Goal: Check status

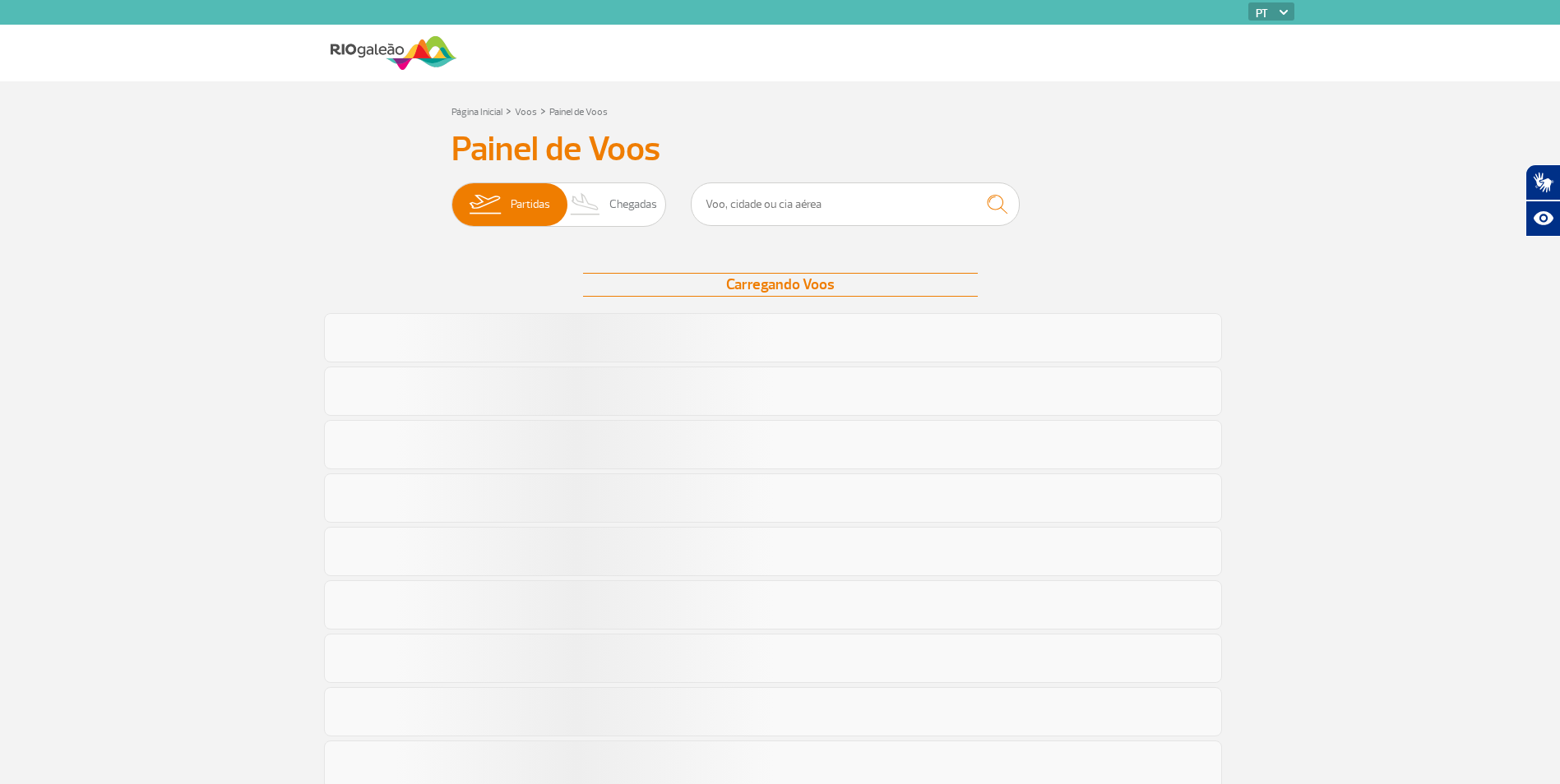
click at [611, 212] on span "Chegadas" at bounding box center [633, 204] width 48 height 43
click at [451, 196] on input "Partidas Chegadas" at bounding box center [451, 196] width 0 height 0
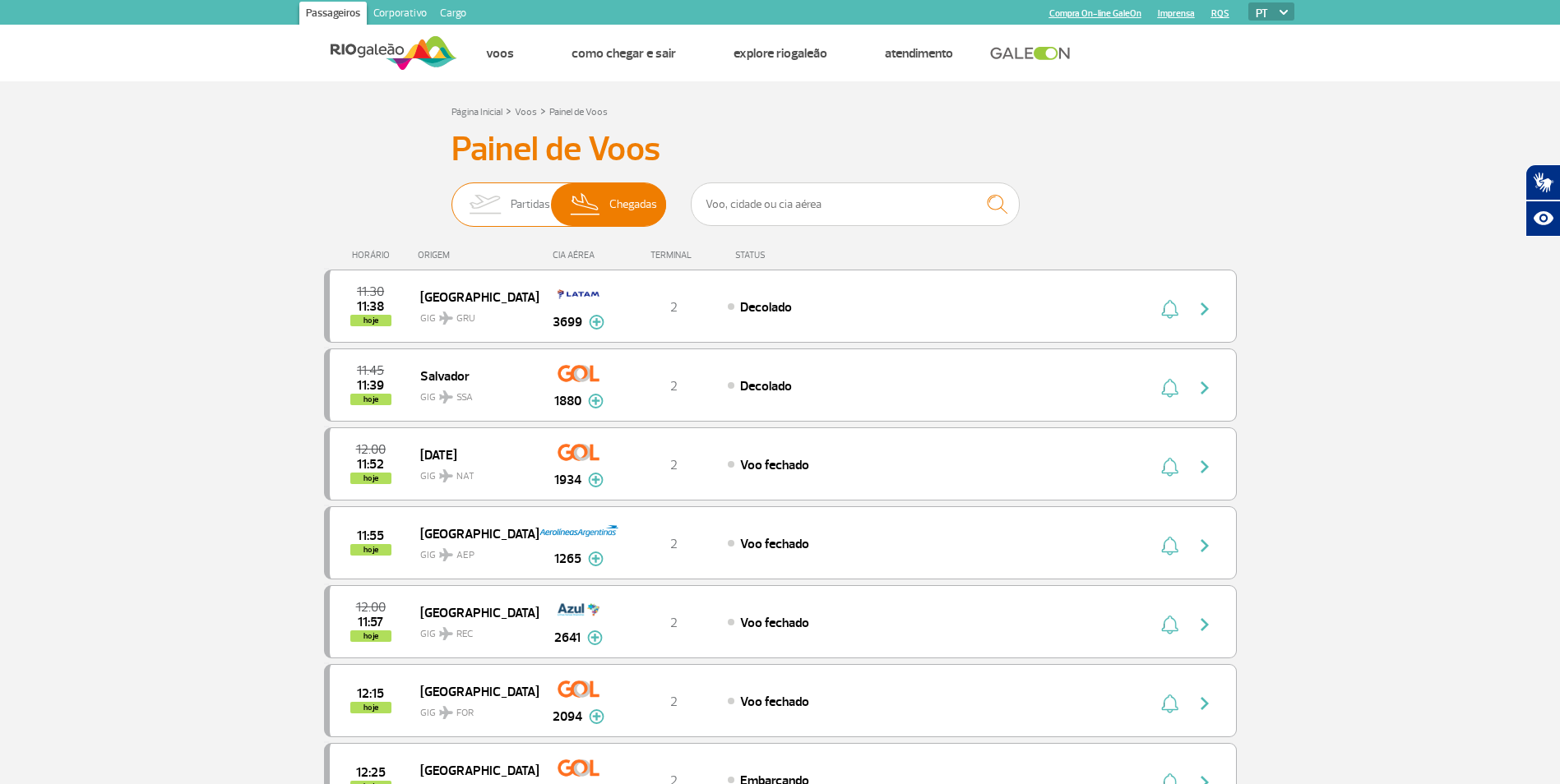
click at [509, 201] on img at bounding box center [484, 204] width 51 height 43
click at [451, 196] on input "Partidas Chegadas" at bounding box center [451, 196] width 0 height 0
click at [621, 194] on span "Chegadas" at bounding box center [633, 204] width 48 height 43
click at [451, 196] on input "Partidas Chegadas" at bounding box center [451, 196] width 0 height 0
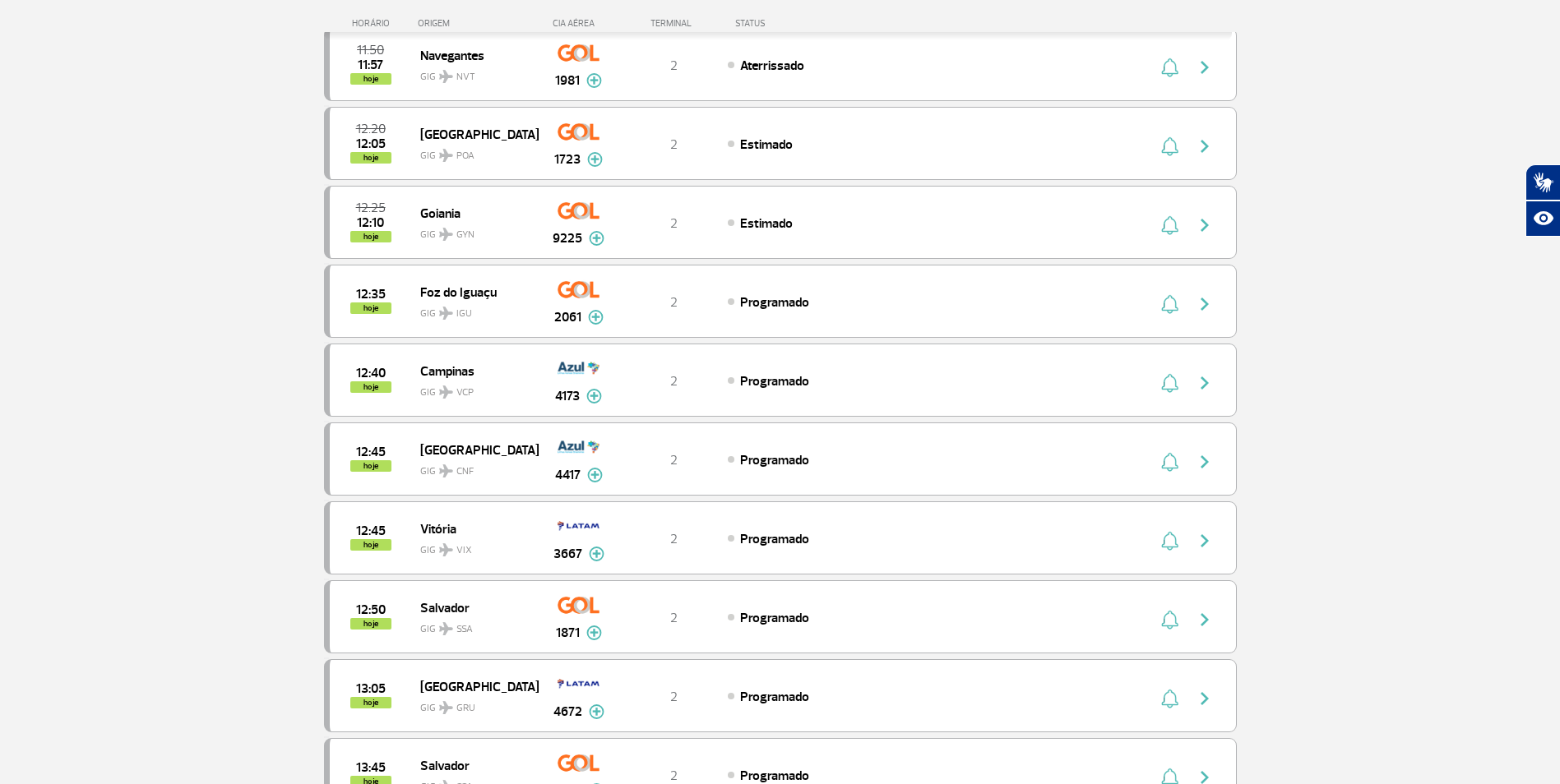
scroll to position [83, 0]
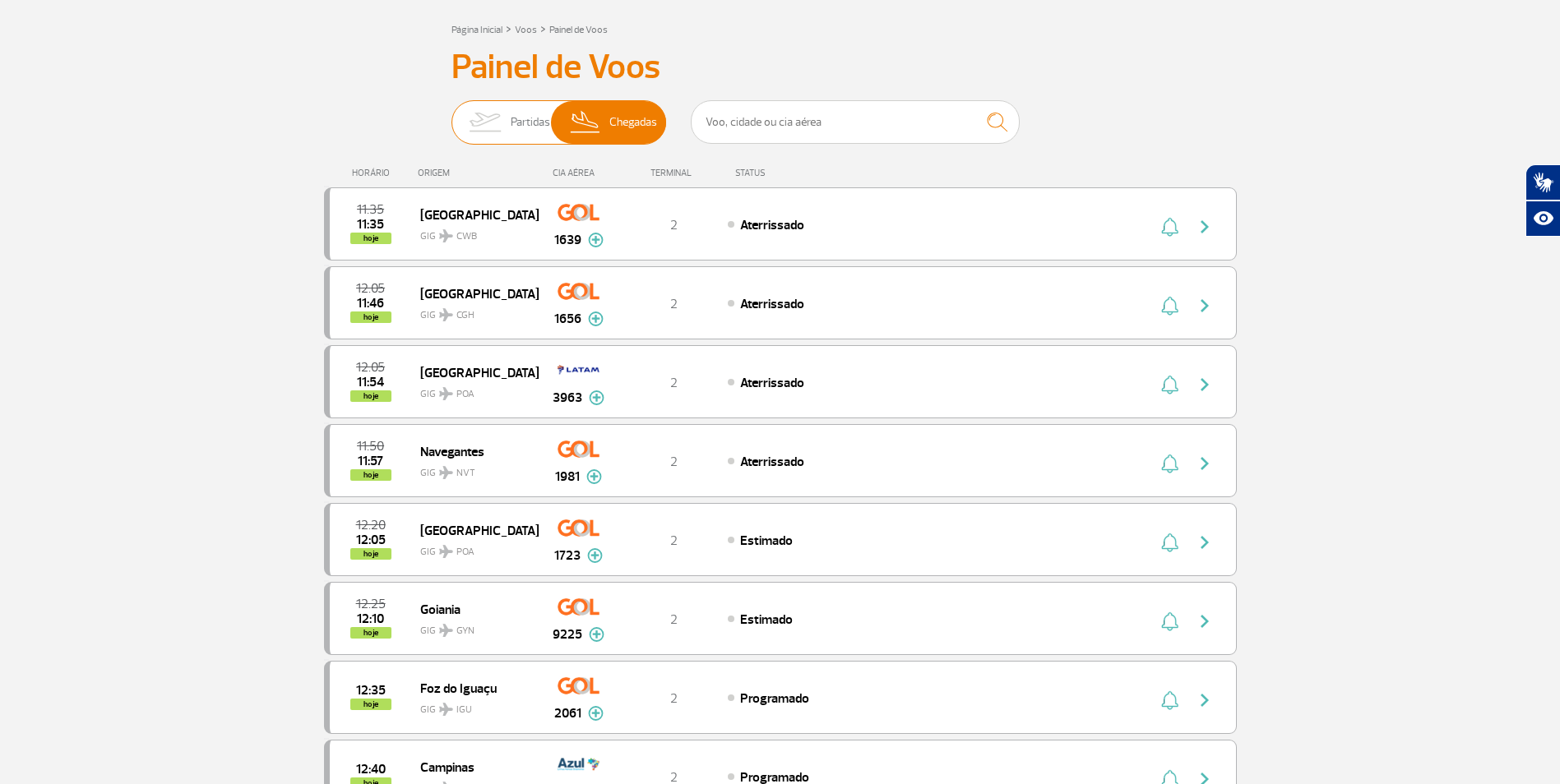
click at [500, 100] on span "Partidas Chegadas" at bounding box center [558, 122] width 215 height 45
click at [451, 115] on input "Partidas Chegadas" at bounding box center [451, 115] width 0 height 0
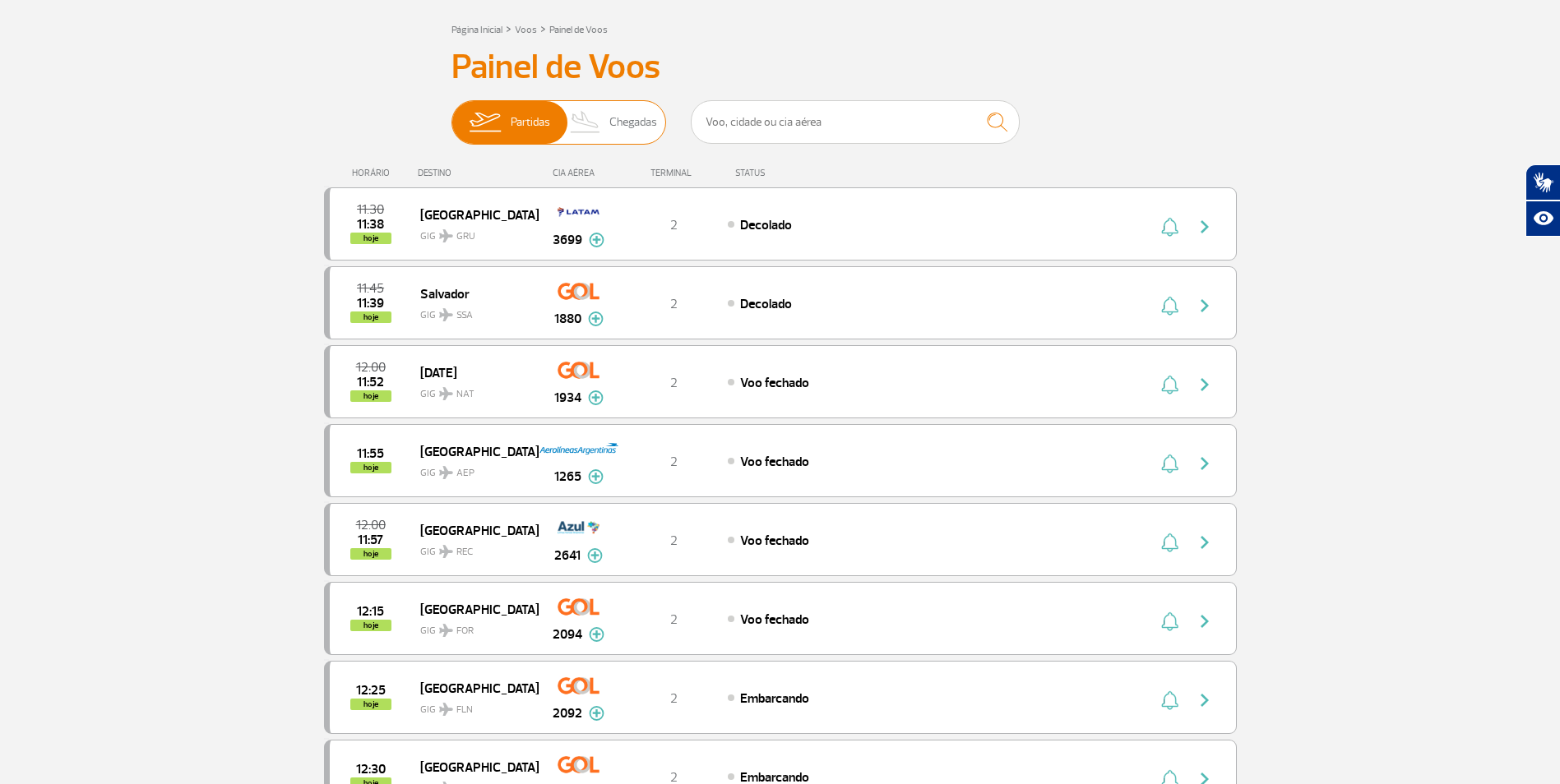
click at [598, 110] on img at bounding box center [586, 122] width 49 height 43
click at [451, 115] on input "Partidas Chegadas" at bounding box center [451, 115] width 0 height 0
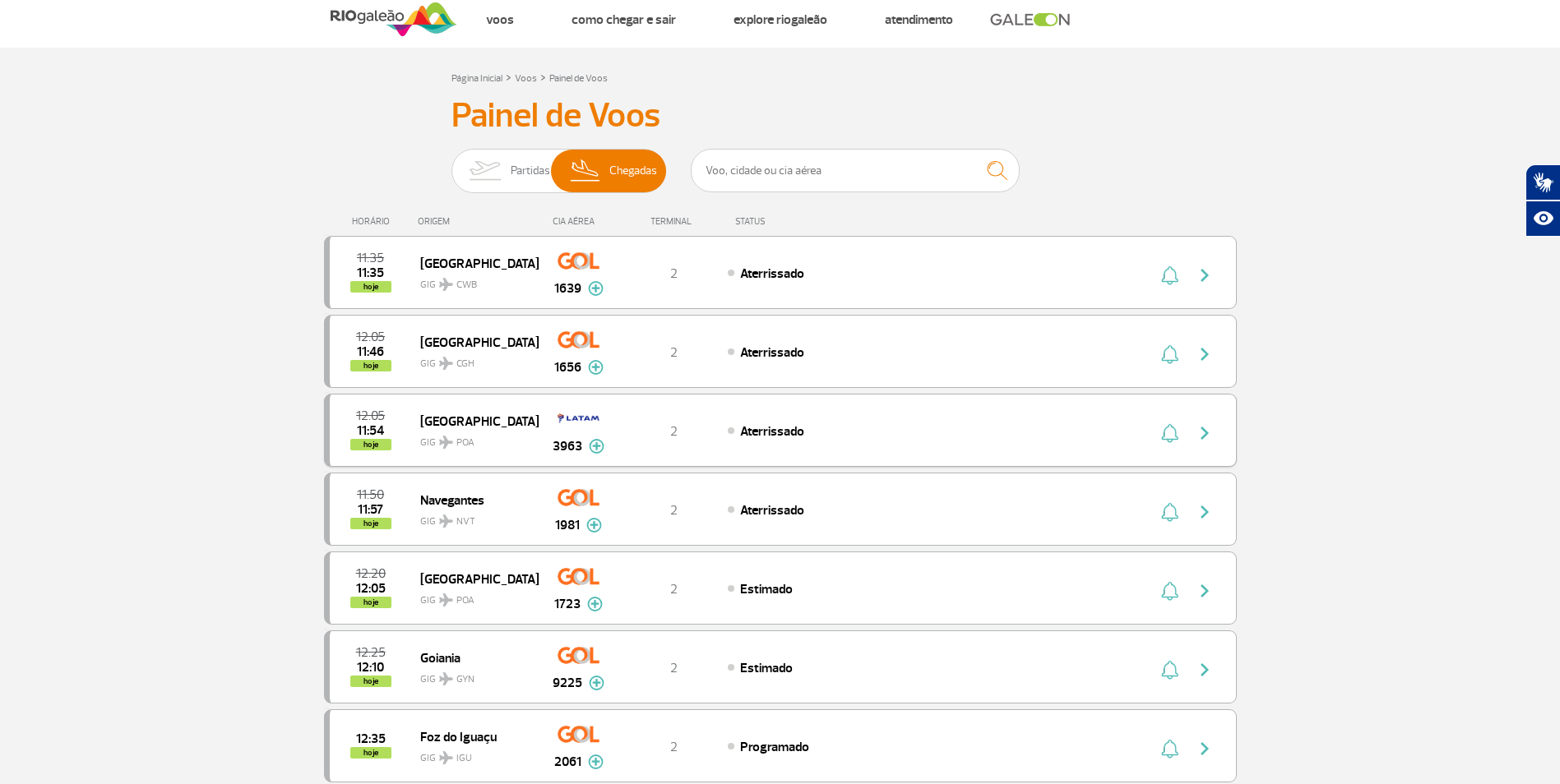
scroll to position [0, 0]
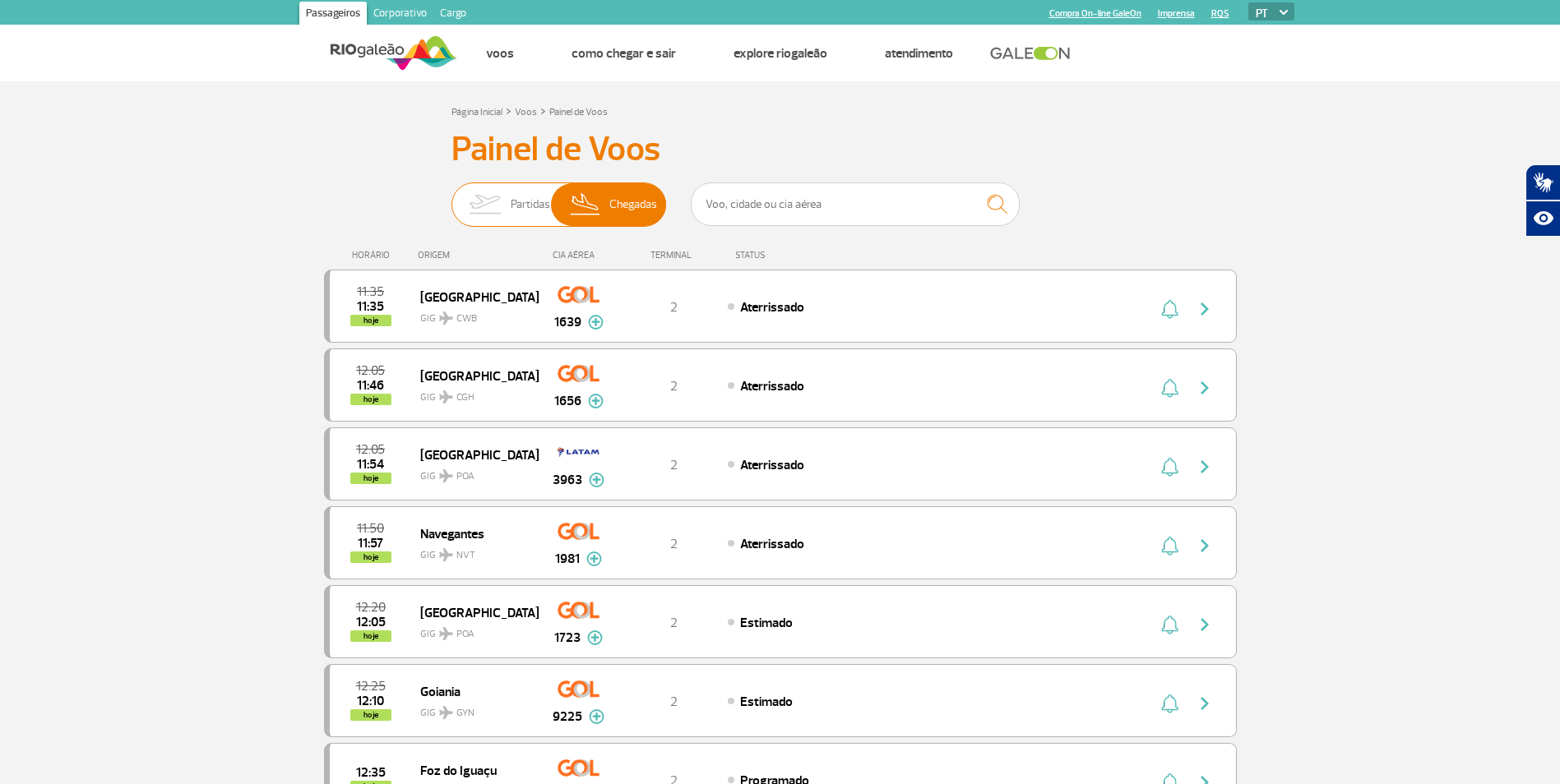
click at [504, 202] on img at bounding box center [484, 204] width 51 height 43
click at [451, 196] on input "Partidas Chegadas" at bounding box center [451, 196] width 0 height 0
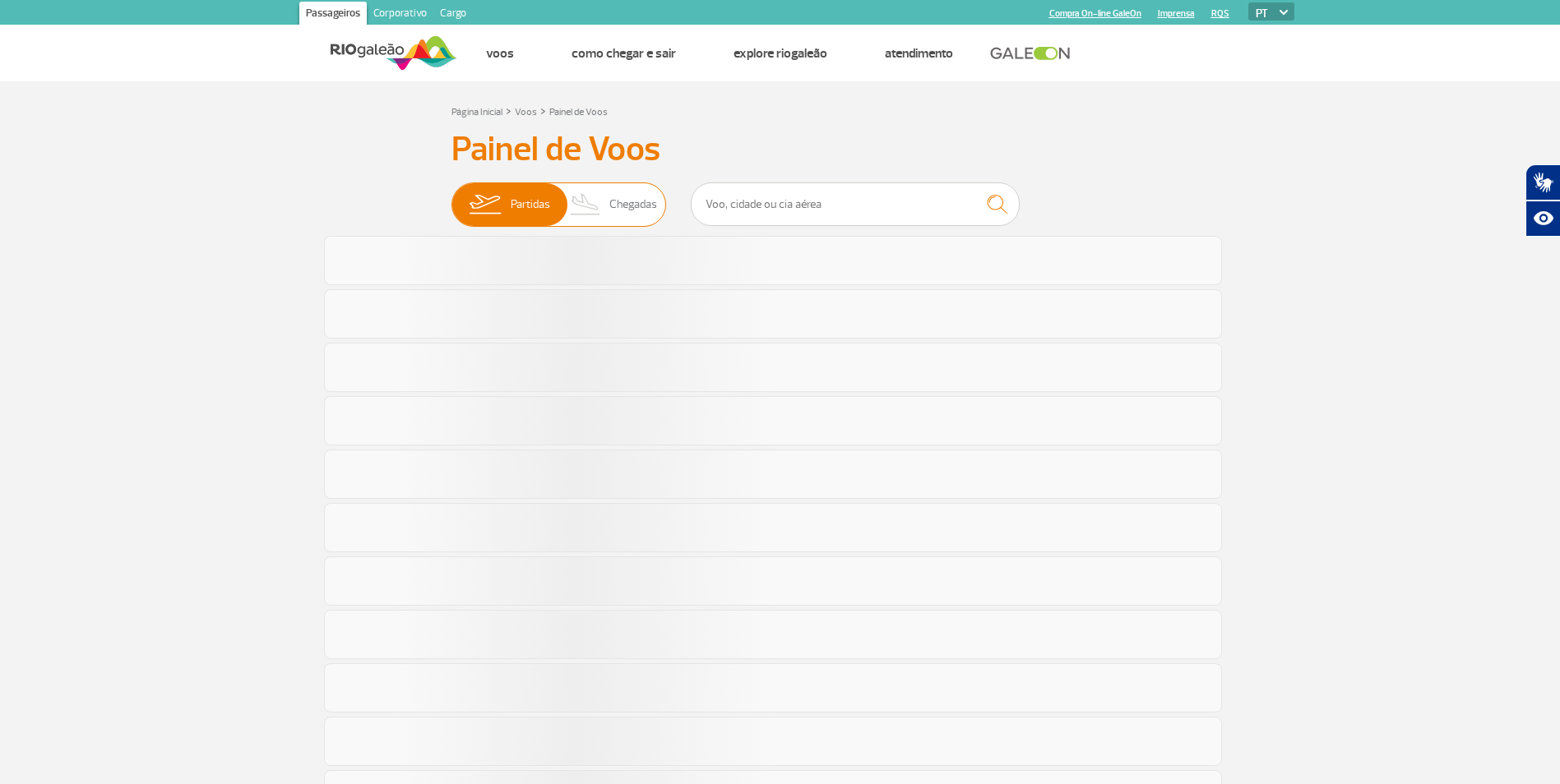
click at [594, 195] on img at bounding box center [586, 204] width 49 height 43
click at [451, 196] on input "Partidas Chegadas" at bounding box center [451, 196] width 0 height 0
